Goal: Navigation & Orientation: Find specific page/section

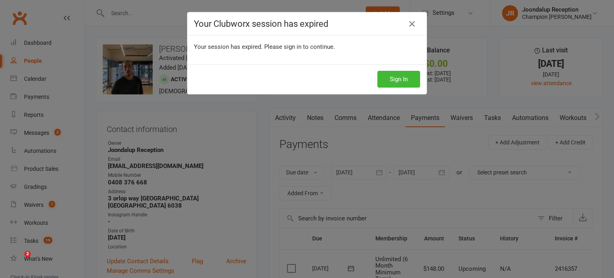
click at [392, 79] on button "Sign In" at bounding box center [398, 79] width 43 height 17
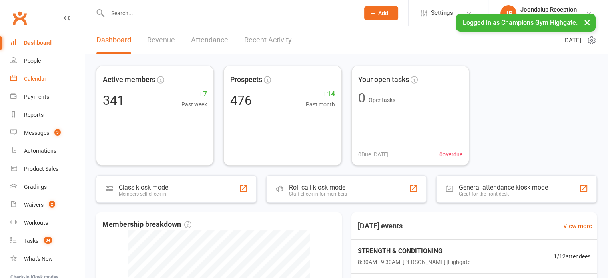
click at [40, 78] on div "Calendar" at bounding box center [35, 79] width 22 height 6
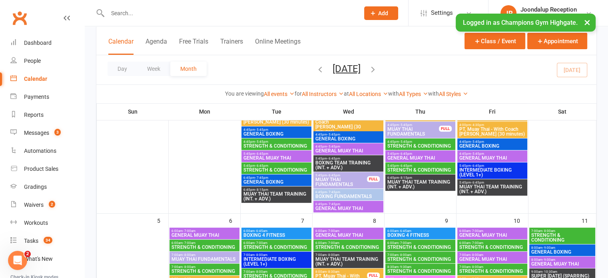
scroll to position [226, 0]
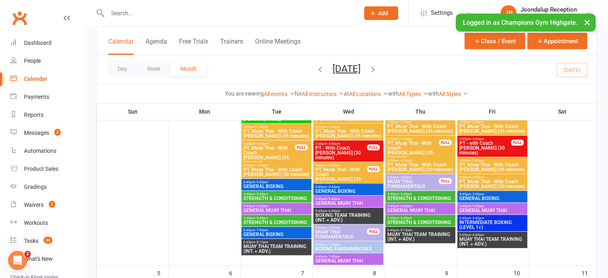
click at [589, 20] on button "×" at bounding box center [587, 22] width 14 height 17
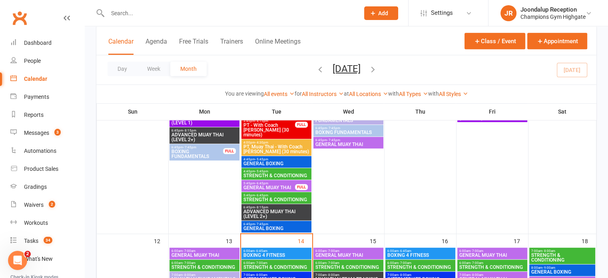
scroll to position [655, 0]
